Goal: Task Accomplishment & Management: Manage account settings

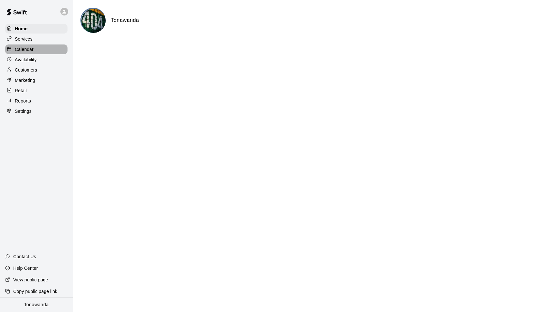
drag, startPoint x: 27, startPoint y: 48, endPoint x: 70, endPoint y: 63, distance: 45.4
click at [27, 47] on p "Calendar" at bounding box center [24, 49] width 19 height 6
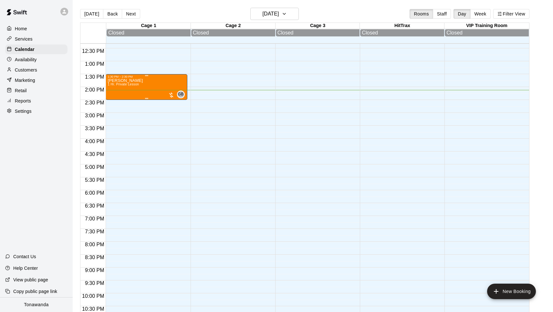
scroll to position [308, 0]
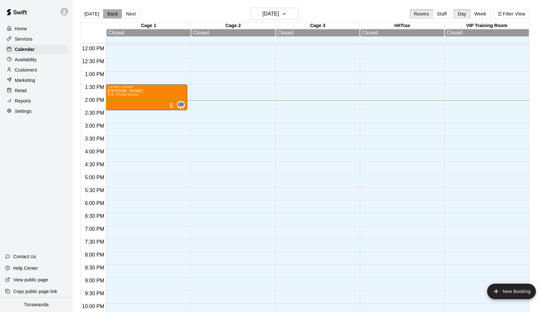
click at [109, 12] on button "Back" at bounding box center [112, 14] width 19 height 10
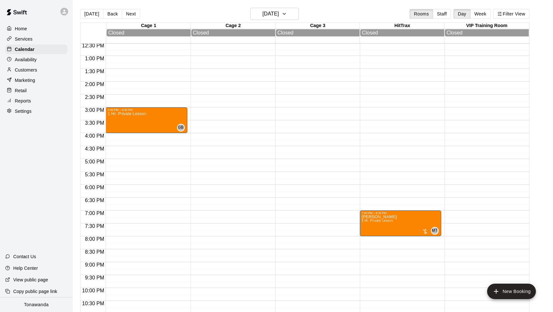
scroll to position [344, 0]
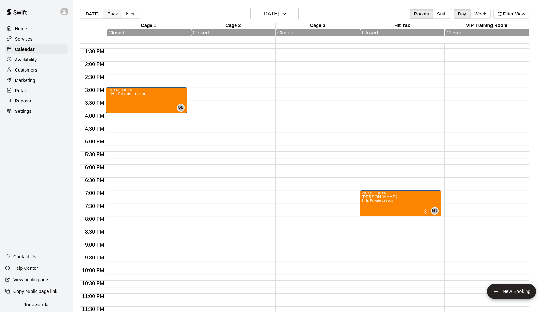
click at [113, 15] on button "Back" at bounding box center [112, 14] width 19 height 10
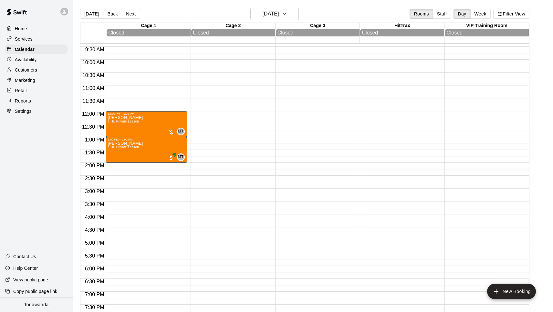
scroll to position [241, 0]
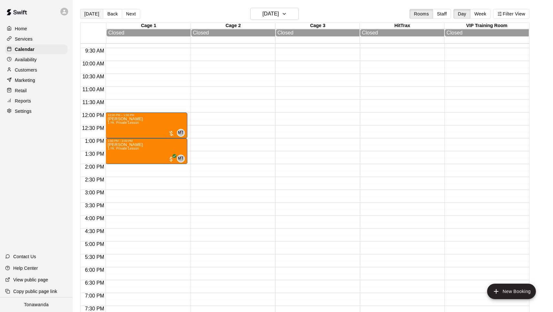
click at [90, 12] on button "[DATE]" at bounding box center [91, 14] width 23 height 10
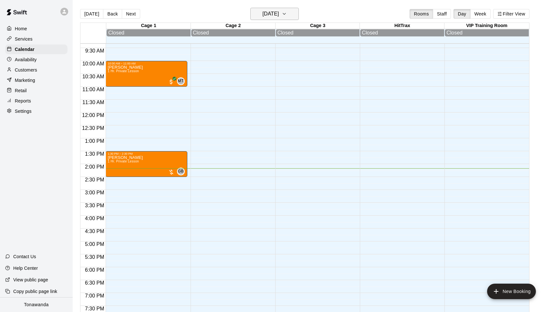
click at [273, 15] on h6 "[DATE]" at bounding box center [270, 13] width 16 height 9
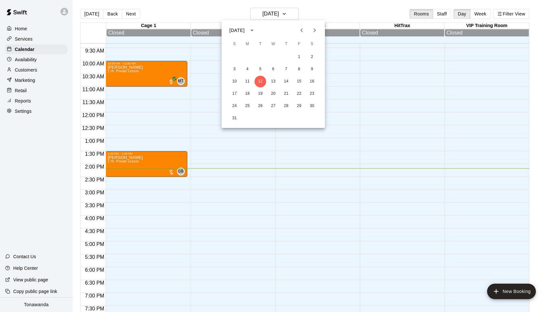
click at [315, 29] on icon "Next month" at bounding box center [314, 30] width 8 height 8
click at [249, 69] on button "3" at bounding box center [247, 70] width 12 height 12
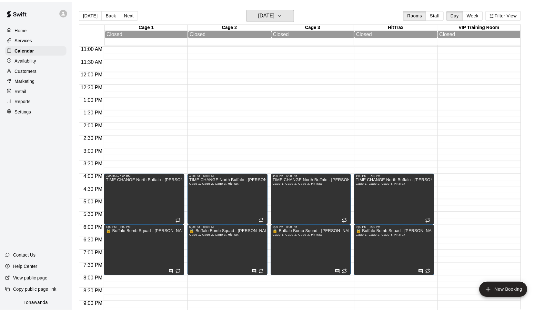
scroll to position [317, 0]
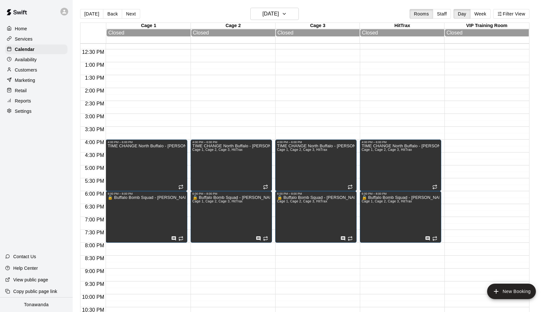
click at [127, 14] on button "Next" at bounding box center [131, 14] width 18 height 10
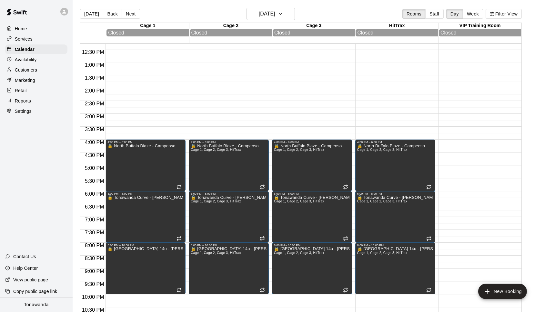
scroll to position [10, 0]
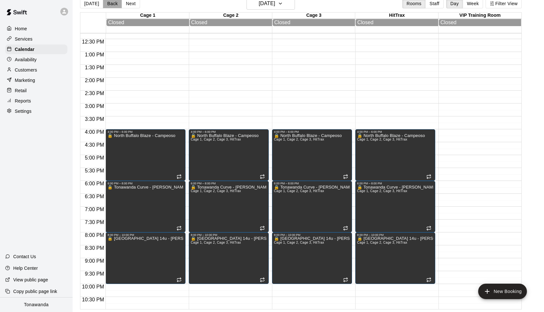
click at [113, 6] on button "Back" at bounding box center [112, 4] width 19 height 10
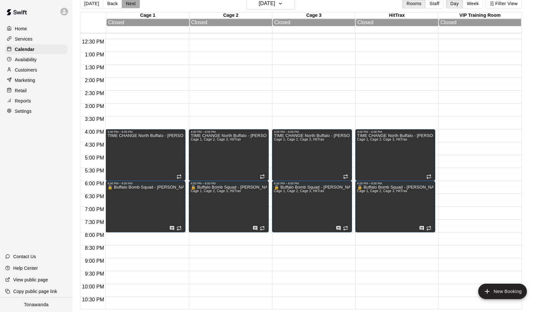
click at [129, 7] on button "Next" at bounding box center [131, 4] width 18 height 10
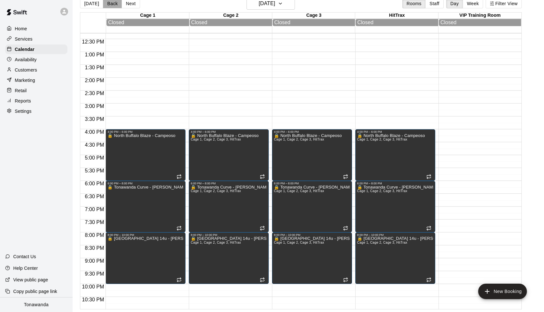
click at [104, 6] on button "Back" at bounding box center [112, 4] width 19 height 10
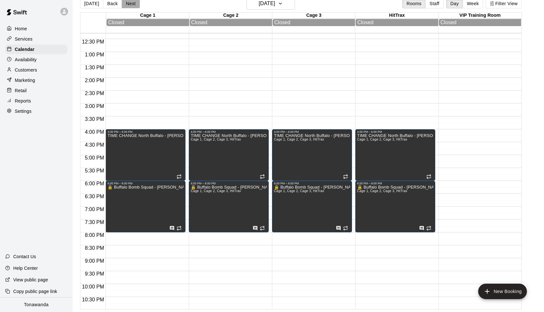
click at [130, 6] on button "Next" at bounding box center [131, 4] width 18 height 10
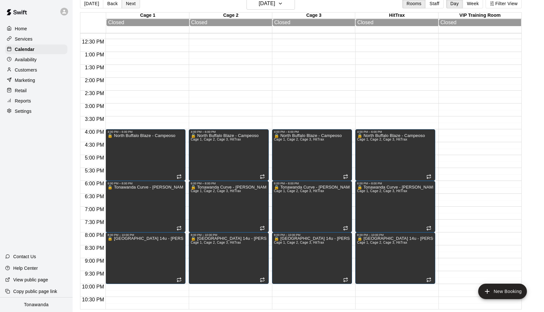
click at [128, 5] on button "Next" at bounding box center [131, 4] width 18 height 10
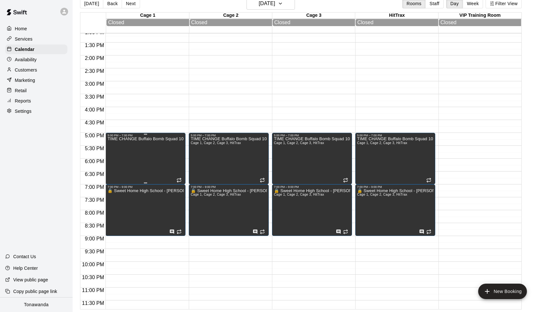
scroll to position [340, 0]
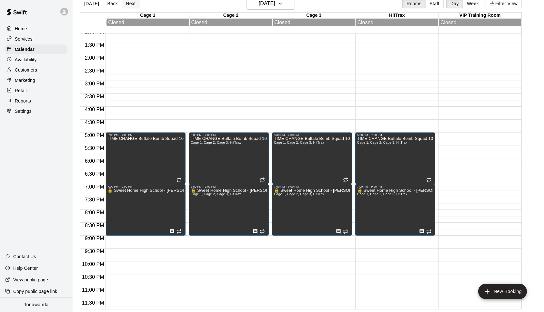
click at [131, 5] on button "Next" at bounding box center [131, 4] width 18 height 10
click at [131, 4] on button "Next" at bounding box center [131, 4] width 18 height 10
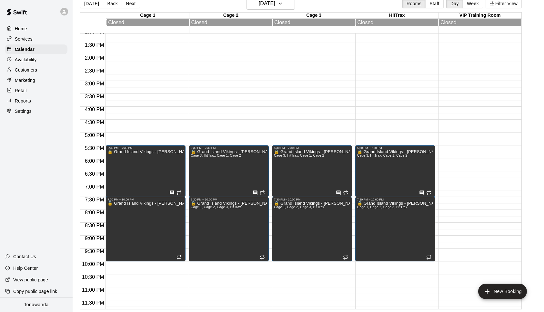
click at [132, 4] on button "Next" at bounding box center [131, 4] width 18 height 10
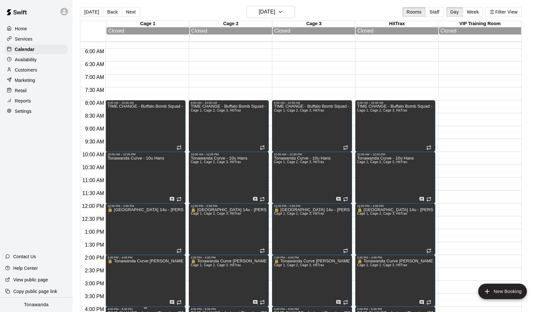
scroll to position [92, 0]
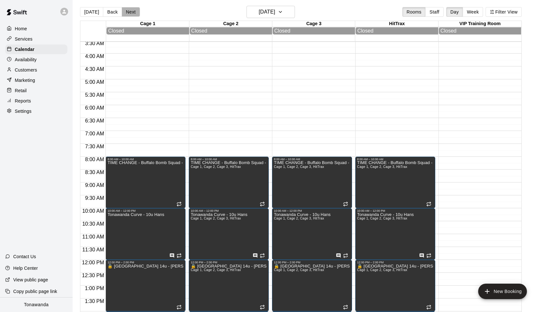
click at [128, 11] on button "Next" at bounding box center [131, 12] width 18 height 10
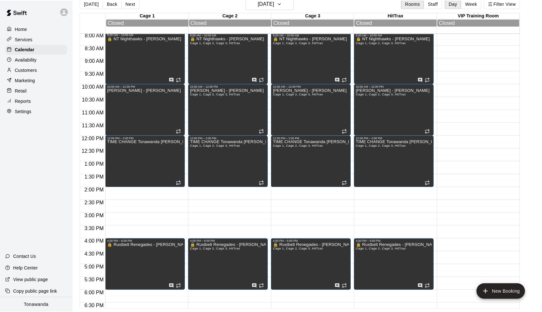
scroll to position [141, 0]
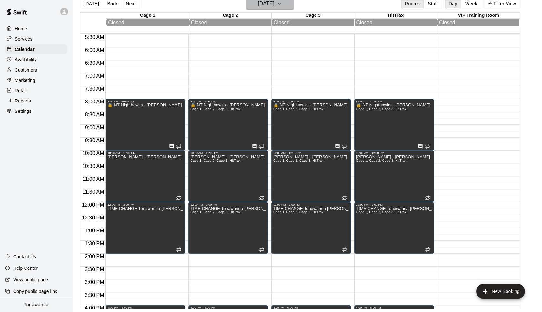
click at [260, 6] on h6 "[DATE]" at bounding box center [266, 3] width 16 height 9
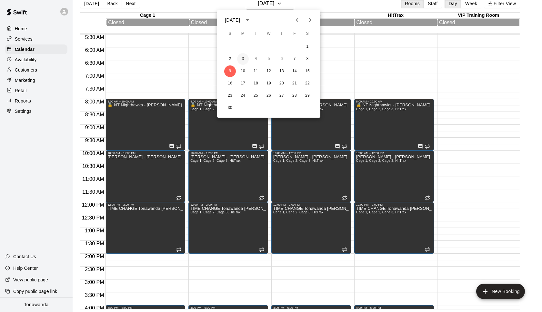
click at [243, 61] on button "3" at bounding box center [243, 59] width 12 height 12
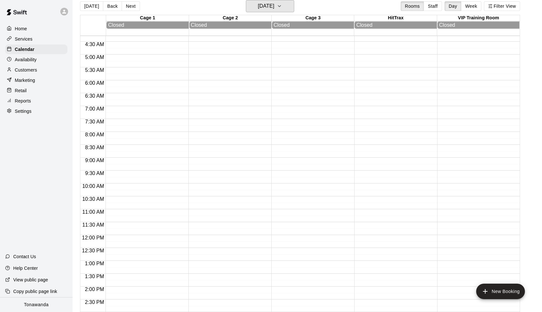
scroll to position [344, 0]
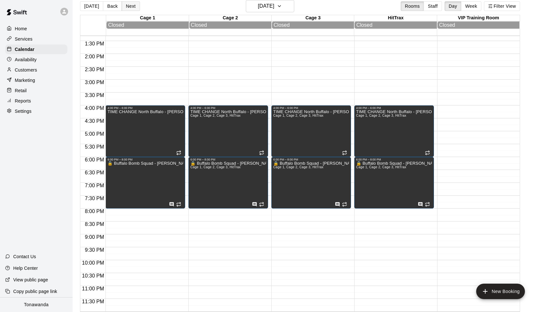
click at [129, 9] on button "Next" at bounding box center [131, 6] width 18 height 10
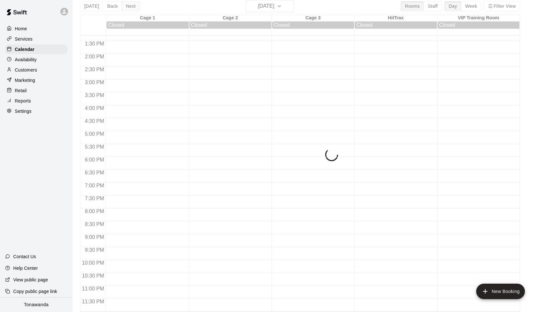
scroll to position [8, 0]
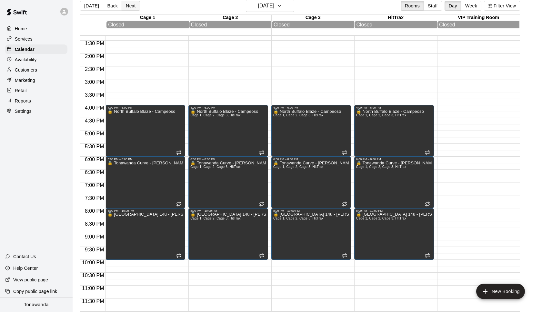
click at [129, 8] on button "Next" at bounding box center [131, 6] width 18 height 10
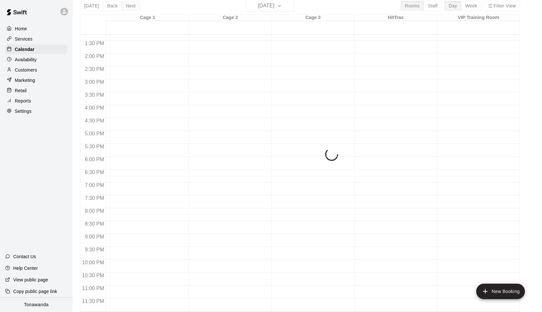
scroll to position [344, 0]
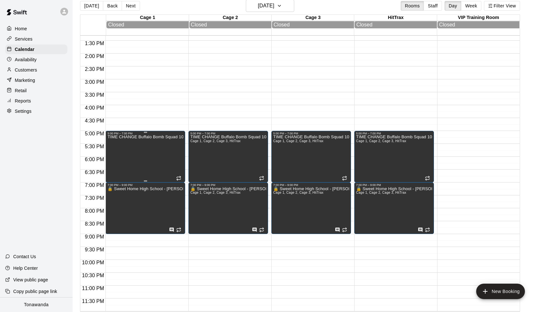
click at [140, 151] on div "TIME CHANGE Buffalo Bomb Squad 10u Softball" at bounding box center [145, 291] width 76 height 312
click at [130, 5] on div at bounding box center [271, 156] width 542 height 312
click at [129, 7] on button "Next" at bounding box center [131, 6] width 18 height 10
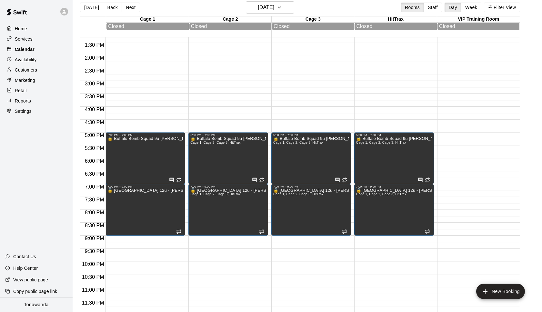
scroll to position [9, 0]
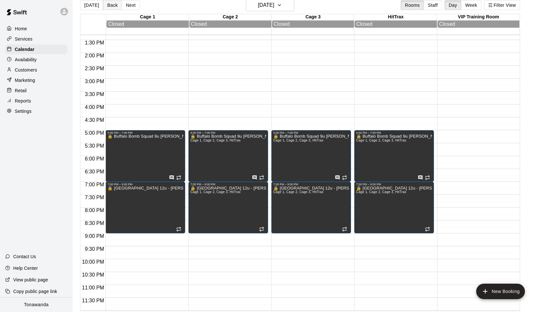
click at [116, 7] on button "Back" at bounding box center [112, 5] width 19 height 10
click at [160, 143] on div "TIME CHANGE Buffalo Bomb Squad 10u Softball" at bounding box center [145, 291] width 76 height 312
click at [116, 144] on icon "edit" at bounding box center [114, 141] width 8 height 8
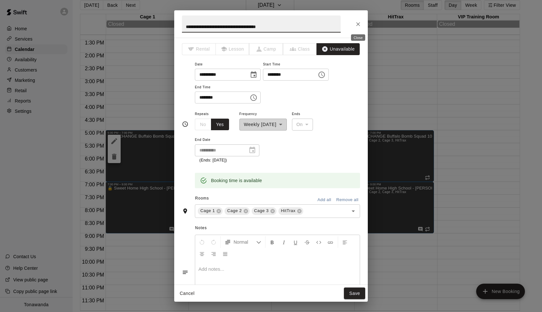
click at [359, 24] on icon "Close" at bounding box center [358, 24] width 6 height 6
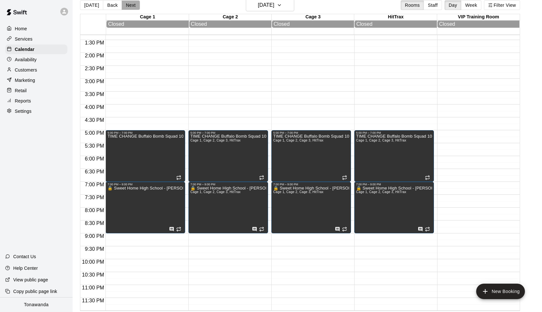
drag, startPoint x: 130, startPoint y: 4, endPoint x: 126, endPoint y: 5, distance: 4.3
click at [130, 4] on button "Next" at bounding box center [131, 5] width 18 height 10
drag, startPoint x: 132, startPoint y: 6, endPoint x: 111, endPoint y: 9, distance: 21.4
click at [132, 6] on button "Next" at bounding box center [131, 5] width 18 height 10
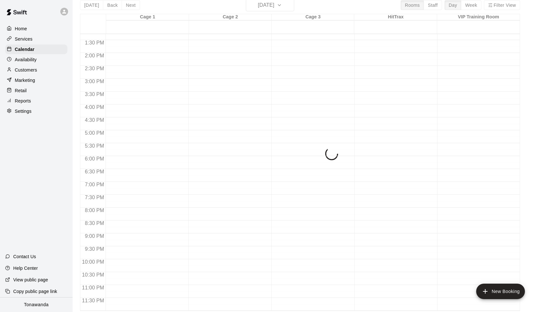
scroll to position [344, 0]
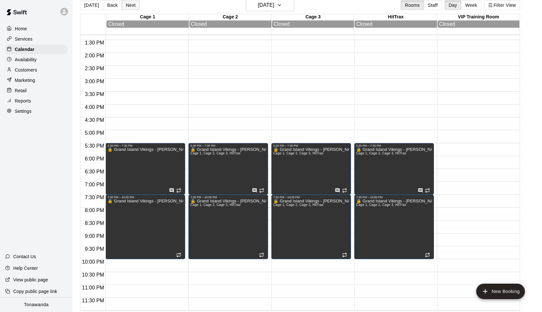
click at [133, 5] on button "Next" at bounding box center [131, 5] width 18 height 10
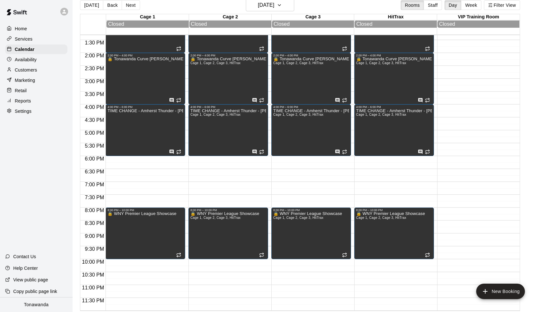
click at [125, 6] on button "Next" at bounding box center [131, 5] width 18 height 10
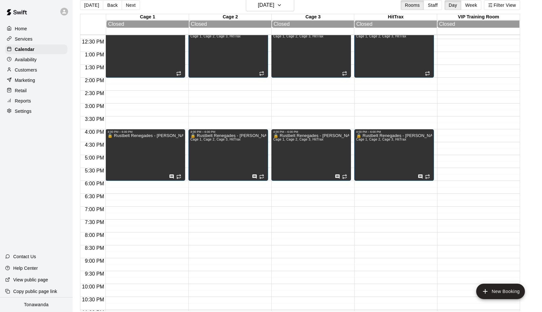
scroll to position [316, 0]
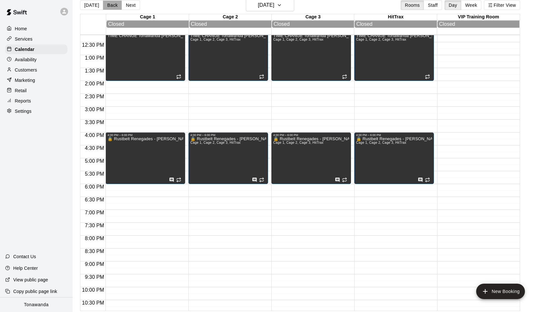
click at [109, 4] on button "Back" at bounding box center [112, 5] width 19 height 10
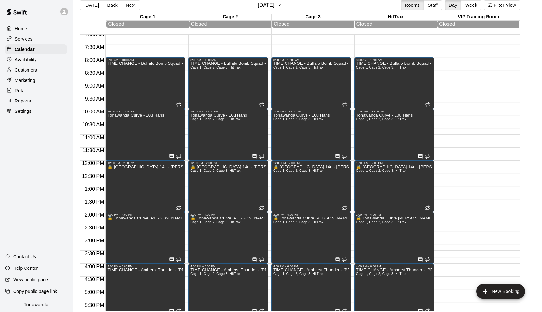
scroll to position [178, 0]
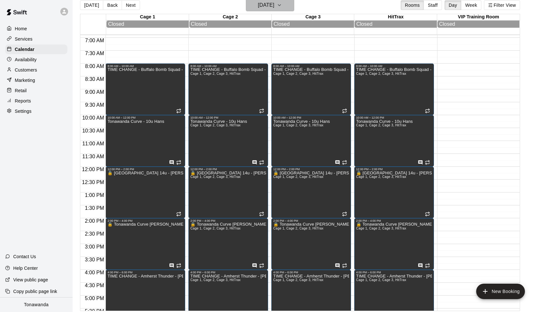
click at [274, 2] on h6 "[DATE]" at bounding box center [266, 5] width 16 height 9
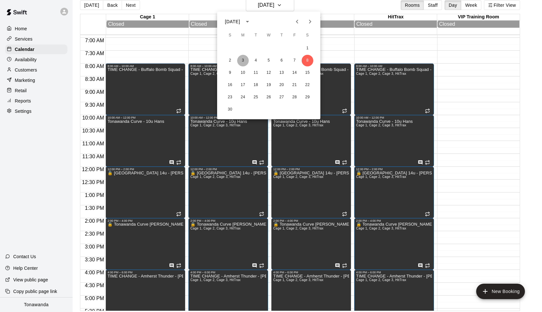
click at [243, 62] on button "3" at bounding box center [243, 61] width 12 height 12
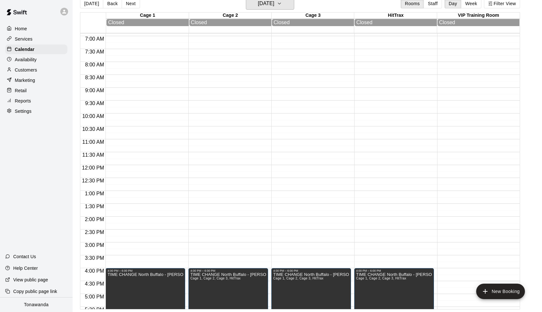
scroll to position [344, 0]
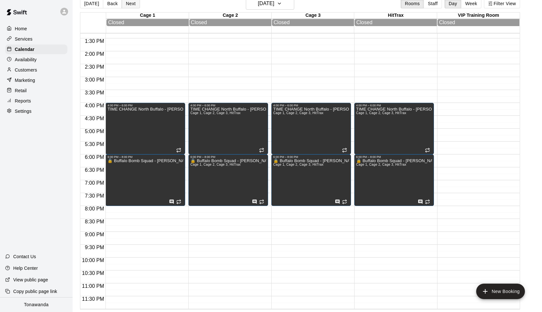
click at [133, 5] on button "Next" at bounding box center [131, 4] width 18 height 10
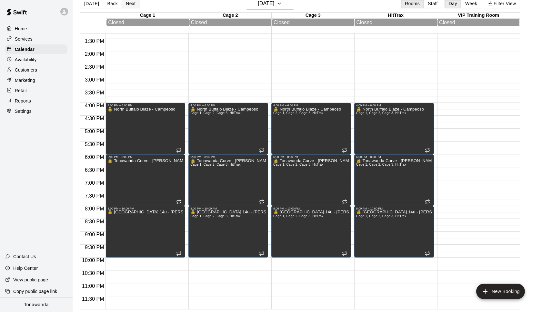
click at [131, 5] on button "Next" at bounding box center [131, 4] width 18 height 10
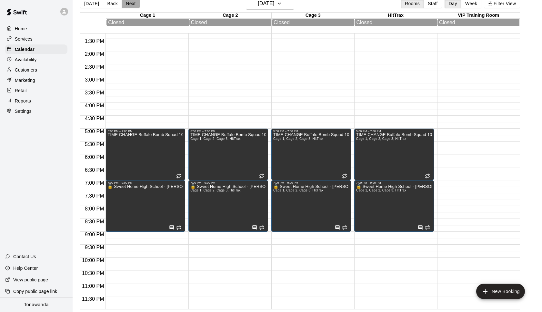
click at [131, 5] on button "Next" at bounding box center [131, 4] width 18 height 10
click at [130, 3] on button "Next" at bounding box center [131, 4] width 18 height 10
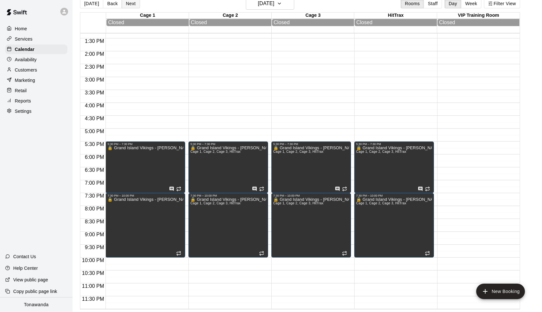
click at [130, 3] on button "Next" at bounding box center [131, 4] width 18 height 10
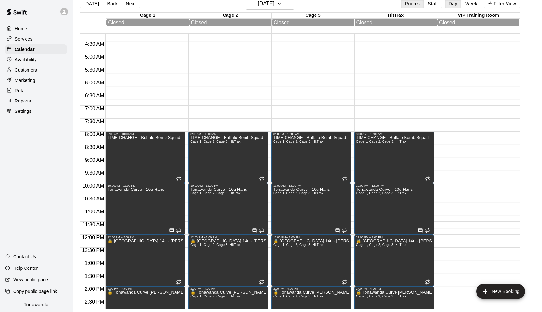
scroll to position [114, 0]
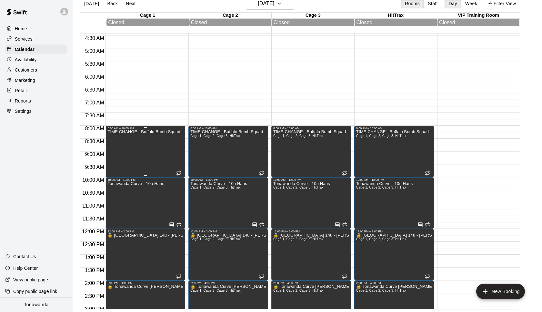
click at [151, 142] on div "TIME CHANGE - Buffalo Bomb Squad - [PERSON_NAME]" at bounding box center [145, 286] width 76 height 312
click at [116, 137] on icon "edit" at bounding box center [114, 137] width 8 height 8
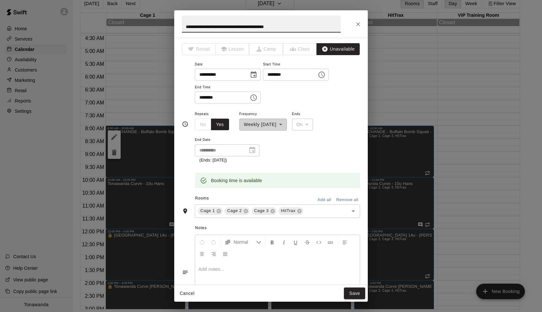
drag, startPoint x: 223, startPoint y: 25, endPoint x: 167, endPoint y: 20, distance: 57.0
click at [167, 20] on div "**********" at bounding box center [271, 156] width 542 height 312
click at [186, 26] on input "**********" at bounding box center [261, 23] width 159 height 17
click at [183, 27] on input "**********" at bounding box center [261, 23] width 159 height 17
click at [191, 27] on input "**********" at bounding box center [261, 23] width 159 height 17
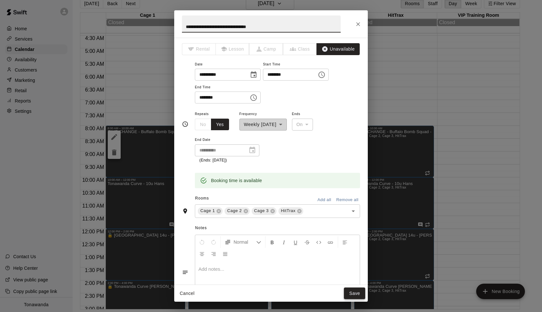
type input "**********"
click at [358, 294] on button "Save" at bounding box center [354, 294] width 21 height 12
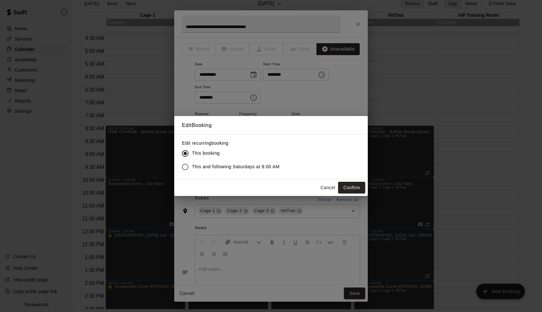
drag, startPoint x: 201, startPoint y: 168, endPoint x: 311, endPoint y: 185, distance: 112.1
click at [201, 168] on span "This and following Saturdays at 8:00 AM" at bounding box center [236, 167] width 88 height 7
drag, startPoint x: 352, startPoint y: 188, endPoint x: 342, endPoint y: 187, distance: 10.0
click at [352, 187] on button "Confirm" at bounding box center [351, 188] width 27 height 12
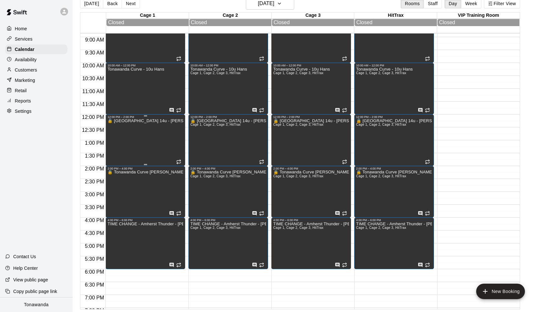
scroll to position [229, 0]
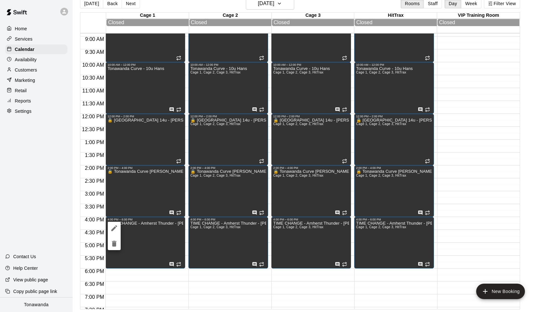
click at [117, 227] on icon "edit" at bounding box center [114, 229] width 8 height 8
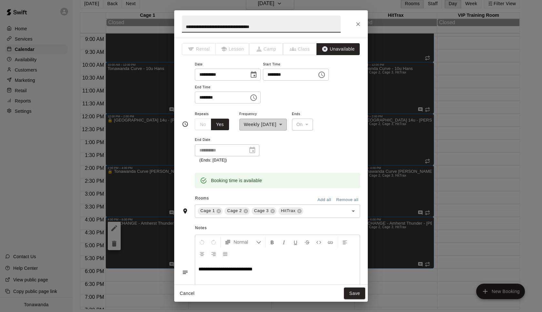
drag, startPoint x: 223, startPoint y: 27, endPoint x: 161, endPoint y: 25, distance: 62.0
click at [161, 25] on div "**********" at bounding box center [271, 156] width 542 height 312
paste input "text"
type input "**********"
click at [355, 292] on button "Save" at bounding box center [354, 294] width 21 height 12
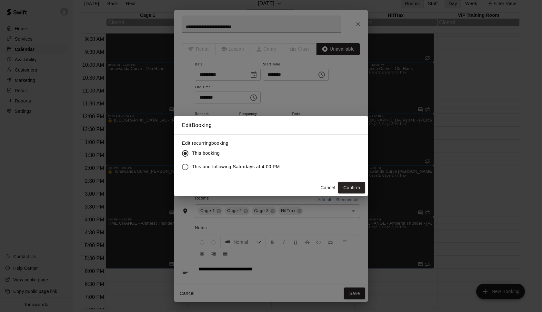
click at [213, 168] on span "This and following Saturdays at 4:00 PM" at bounding box center [236, 167] width 88 height 7
click at [346, 188] on button "Confirm" at bounding box center [351, 188] width 27 height 12
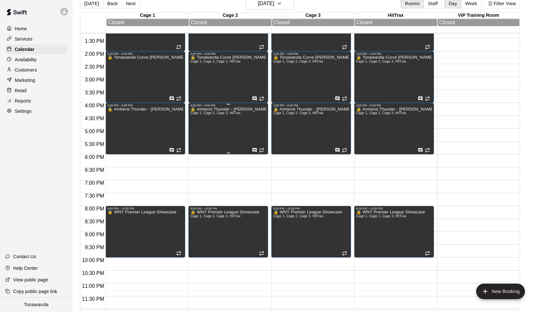
scroll to position [344, 0]
click at [132, 3] on button "Next" at bounding box center [131, 4] width 18 height 10
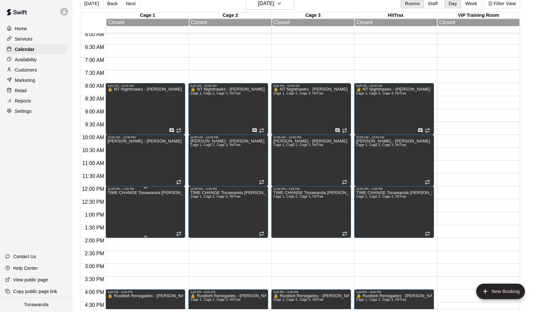
scroll to position [161, 0]
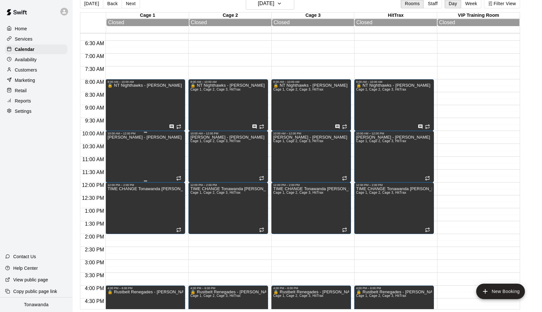
click at [128, 148] on div "[PERSON_NAME] - [PERSON_NAME]" at bounding box center [144, 291] width 74 height 312
click at [111, 140] on icon "edit" at bounding box center [114, 143] width 8 height 8
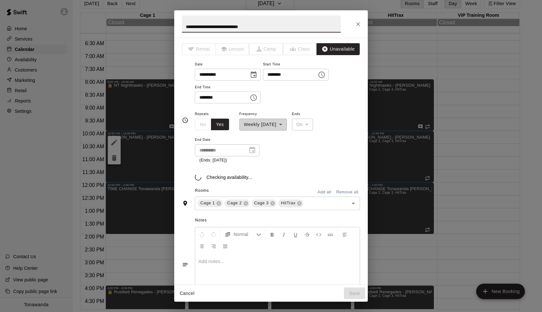
click at [185, 27] on input "**********" at bounding box center [261, 23] width 159 height 17
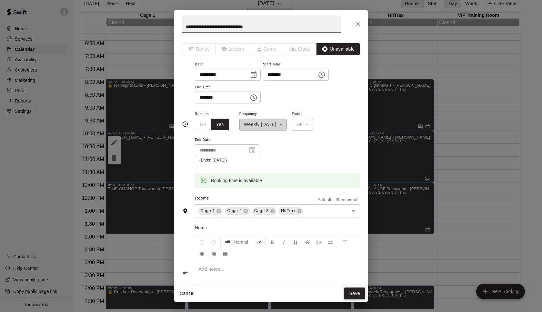
type input "**********"
click at [359, 293] on button "Save" at bounding box center [354, 294] width 21 height 12
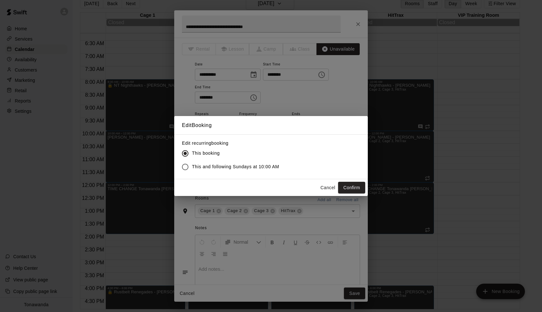
click at [233, 168] on span "This and following Sundays at 10:00 AM" at bounding box center [235, 167] width 87 height 7
click at [354, 188] on button "Confirm" at bounding box center [351, 188] width 27 height 12
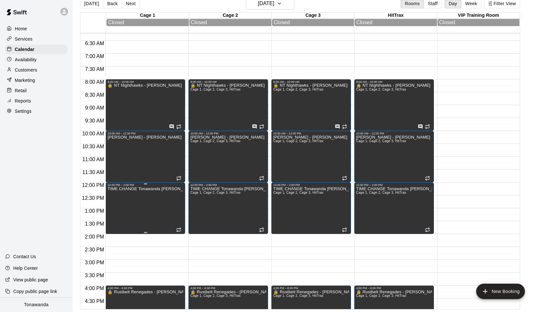
click at [115, 194] on icon "edit" at bounding box center [114, 194] width 6 height 6
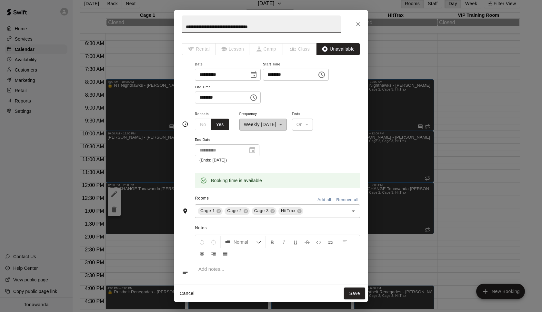
drag, startPoint x: 221, startPoint y: 27, endPoint x: 128, endPoint y: 21, distance: 93.1
click at [130, 21] on div "**********" at bounding box center [271, 156] width 542 height 312
type input "**********"
click at [357, 295] on button "Save" at bounding box center [354, 294] width 21 height 12
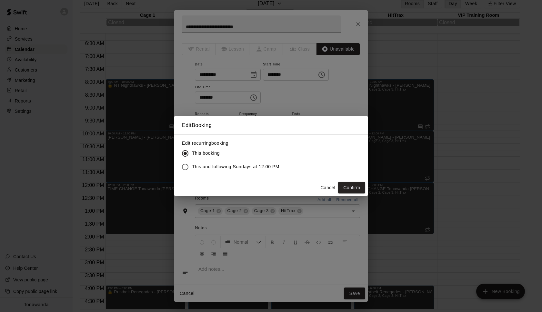
click at [216, 168] on span "This and following Sundays at 12:00 PM" at bounding box center [235, 167] width 87 height 7
click at [351, 187] on button "Confirm" at bounding box center [351, 188] width 27 height 12
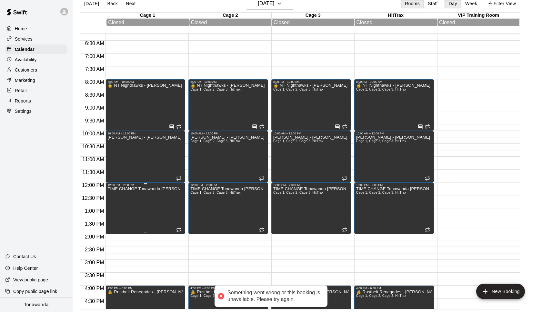
click at [115, 192] on icon "edit" at bounding box center [114, 194] width 8 height 8
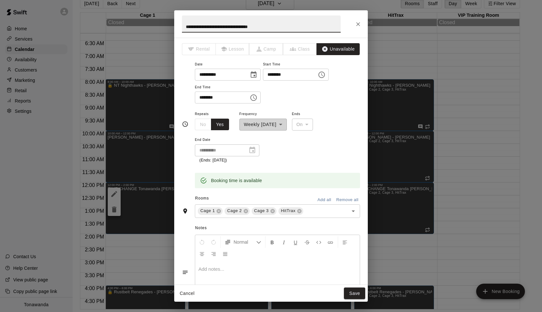
drag, startPoint x: 221, startPoint y: 25, endPoint x: 139, endPoint y: 20, distance: 82.5
click at [138, 20] on div "**********" at bounding box center [271, 156] width 542 height 312
type input "**********"
click at [354, 293] on button "Save" at bounding box center [354, 294] width 21 height 12
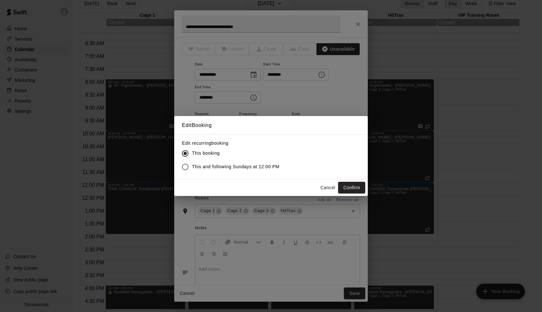
drag, startPoint x: 353, startPoint y: 188, endPoint x: 301, endPoint y: 186, distance: 51.7
click at [353, 188] on button "Confirm" at bounding box center [351, 188] width 27 height 12
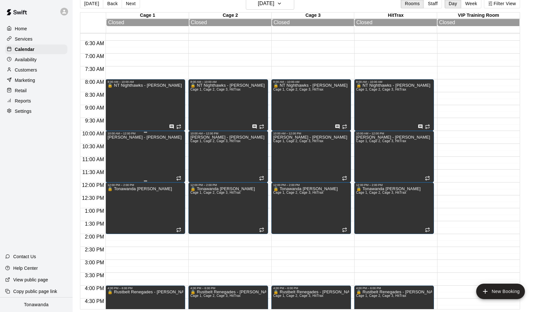
click at [135, 161] on div "[PERSON_NAME] - [PERSON_NAME]" at bounding box center [144, 291] width 74 height 312
click at [113, 139] on icon "edit" at bounding box center [114, 143] width 8 height 8
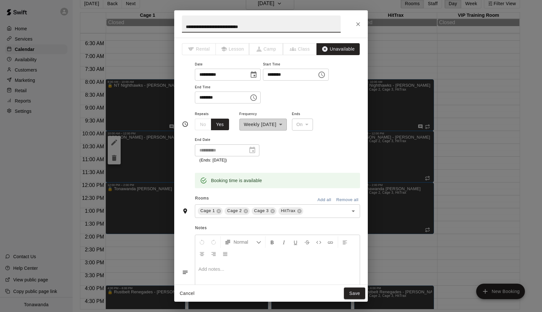
drag, startPoint x: 230, startPoint y: 26, endPoint x: 153, endPoint y: 23, distance: 77.5
click at [153, 23] on div "**********" at bounding box center [271, 156] width 542 height 312
click at [186, 27] on input "**********" at bounding box center [261, 23] width 159 height 17
type input "**********"
click at [354, 292] on button "Save" at bounding box center [354, 294] width 21 height 12
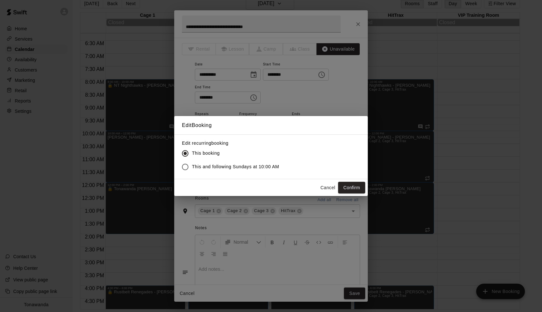
drag, startPoint x: 358, startPoint y: 186, endPoint x: 353, endPoint y: 186, distance: 5.5
click at [359, 186] on button "Confirm" at bounding box center [351, 188] width 27 height 12
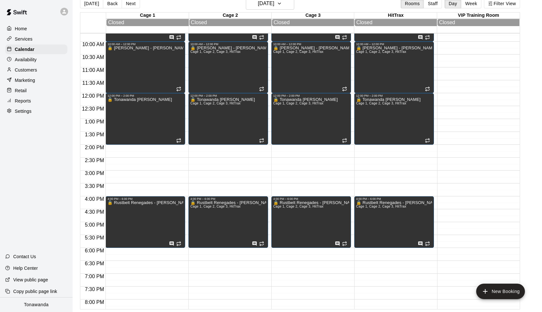
scroll to position [250, 0]
click at [127, 6] on button "Next" at bounding box center [131, 4] width 18 height 10
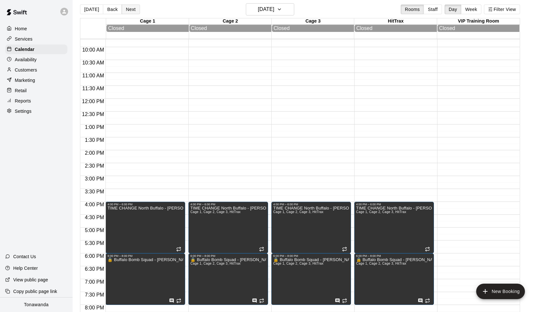
scroll to position [5, 0]
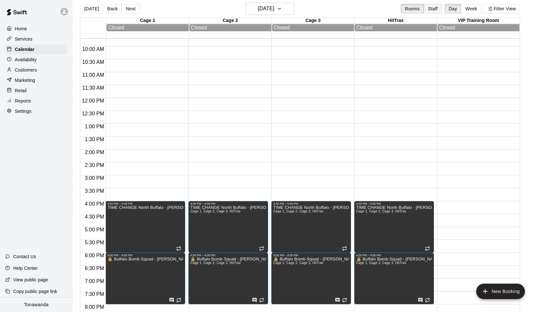
click at [433, 8] on button "Staff" at bounding box center [433, 9] width 18 height 10
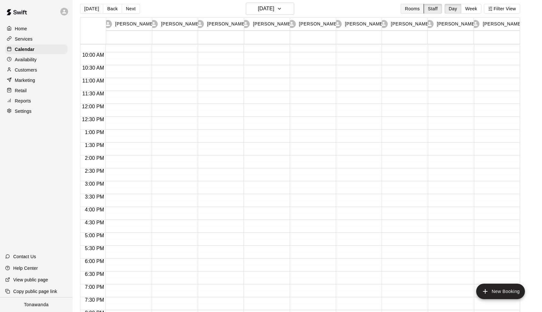
click at [410, 9] on button "Rooms" at bounding box center [412, 9] width 23 height 10
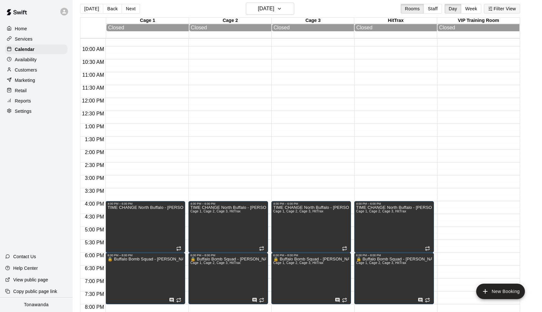
click at [492, 10] on icon "button" at bounding box center [490, 8] width 5 height 5
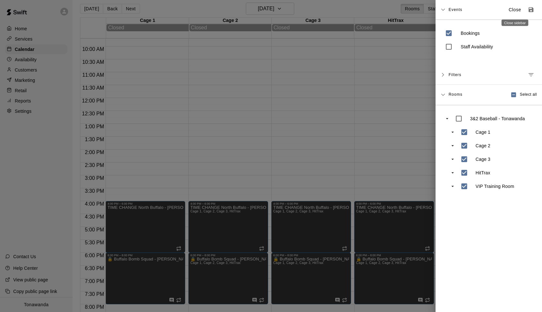
click at [520, 8] on p "Close" at bounding box center [515, 9] width 13 height 7
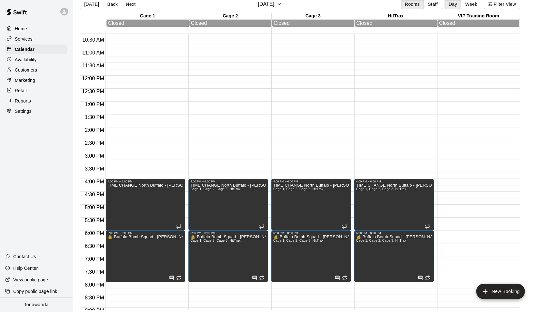
scroll to position [272, 0]
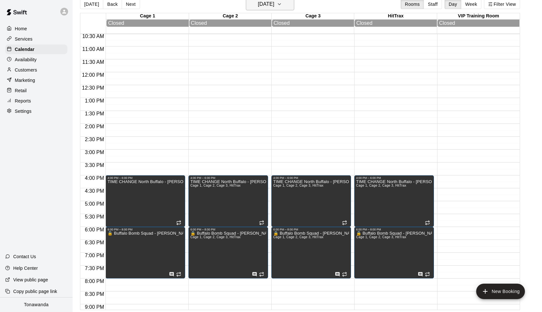
click at [261, 5] on h6 "[DATE]" at bounding box center [266, 4] width 16 height 9
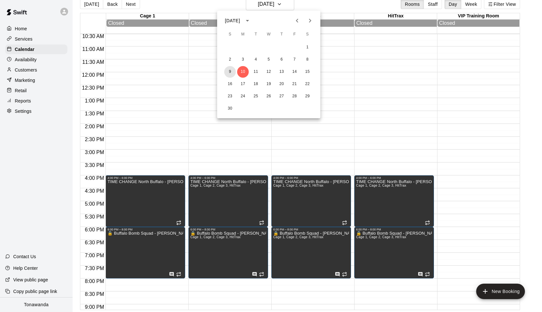
drag, startPoint x: 229, startPoint y: 71, endPoint x: 234, endPoint y: 77, distance: 7.2
click at [229, 71] on button "9" at bounding box center [230, 72] width 12 height 12
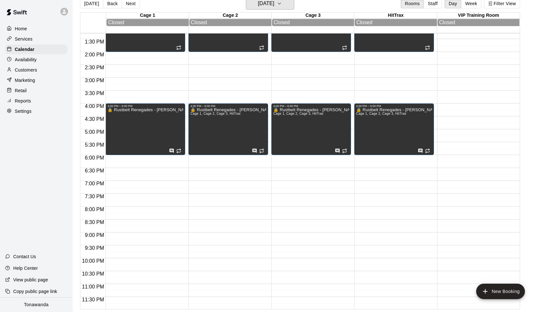
scroll to position [344, 0]
